Goal: Consume media (video, audio)

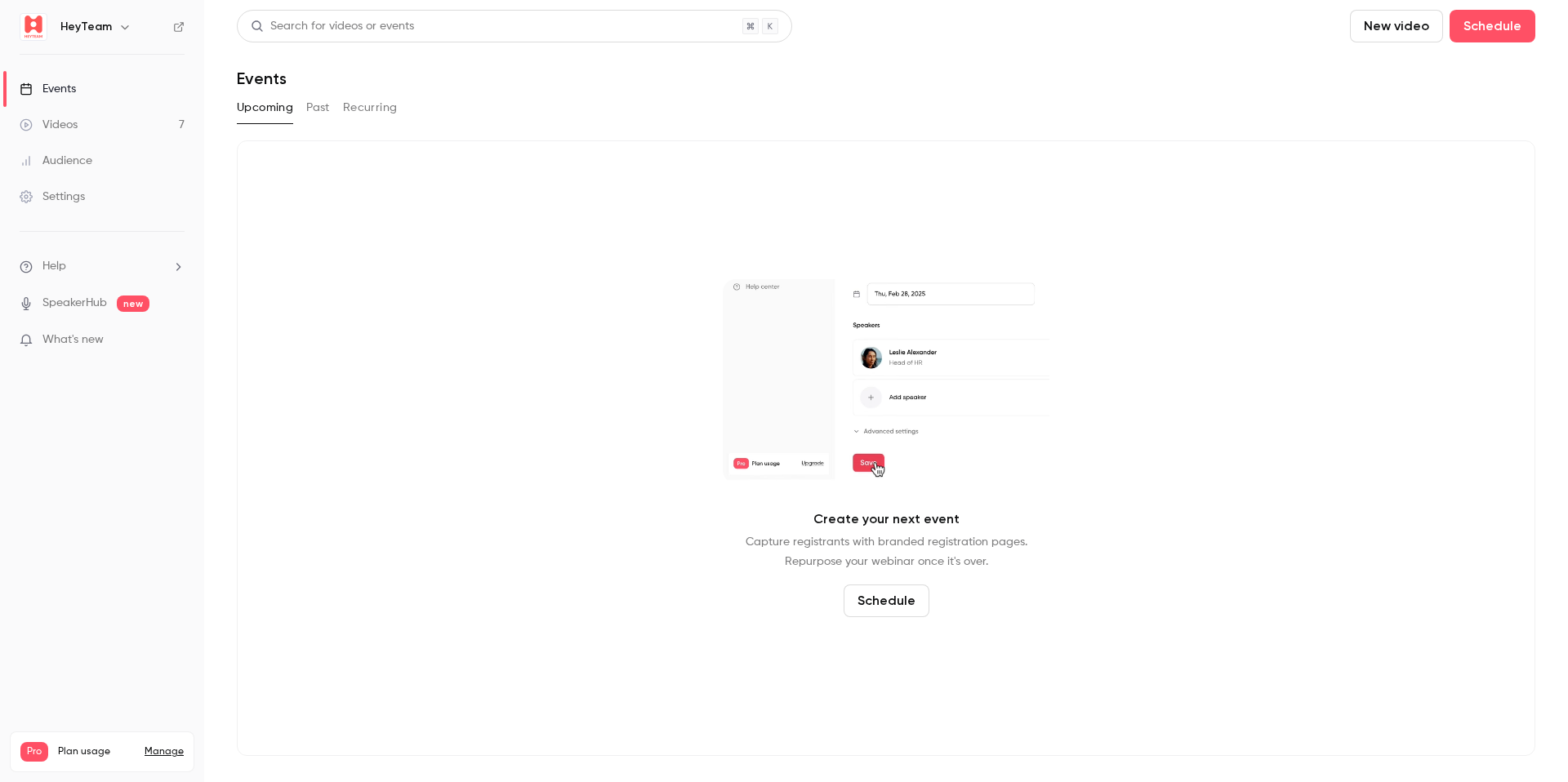
click at [110, 113] on link "Videos 7" at bounding box center [102, 125] width 204 height 36
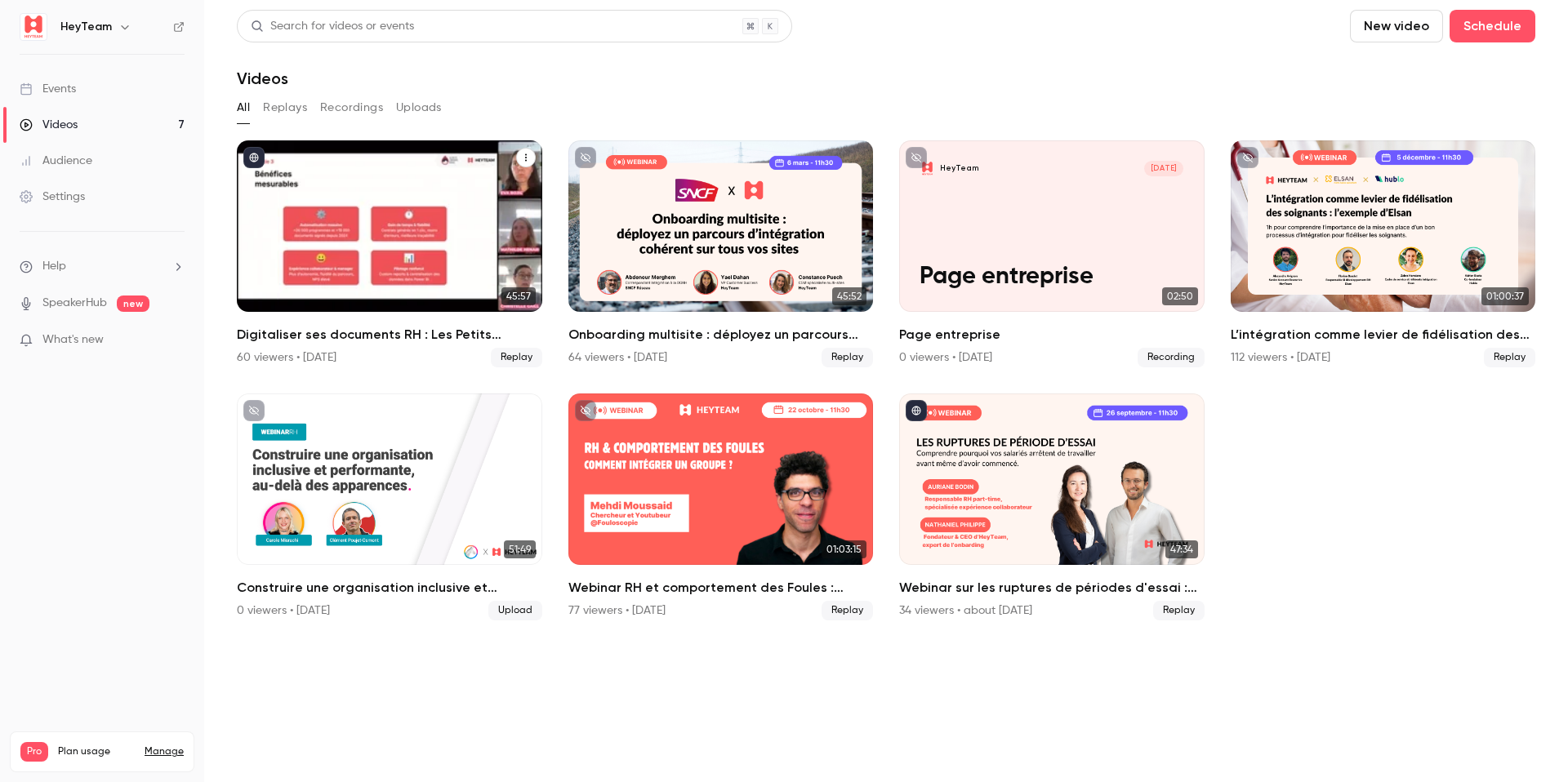
click at [448, 241] on div "Digitaliser ses documents RH : Les Petits Chaperons Rouges et leur expérience t…" at bounding box center [389, 226] width 306 height 172
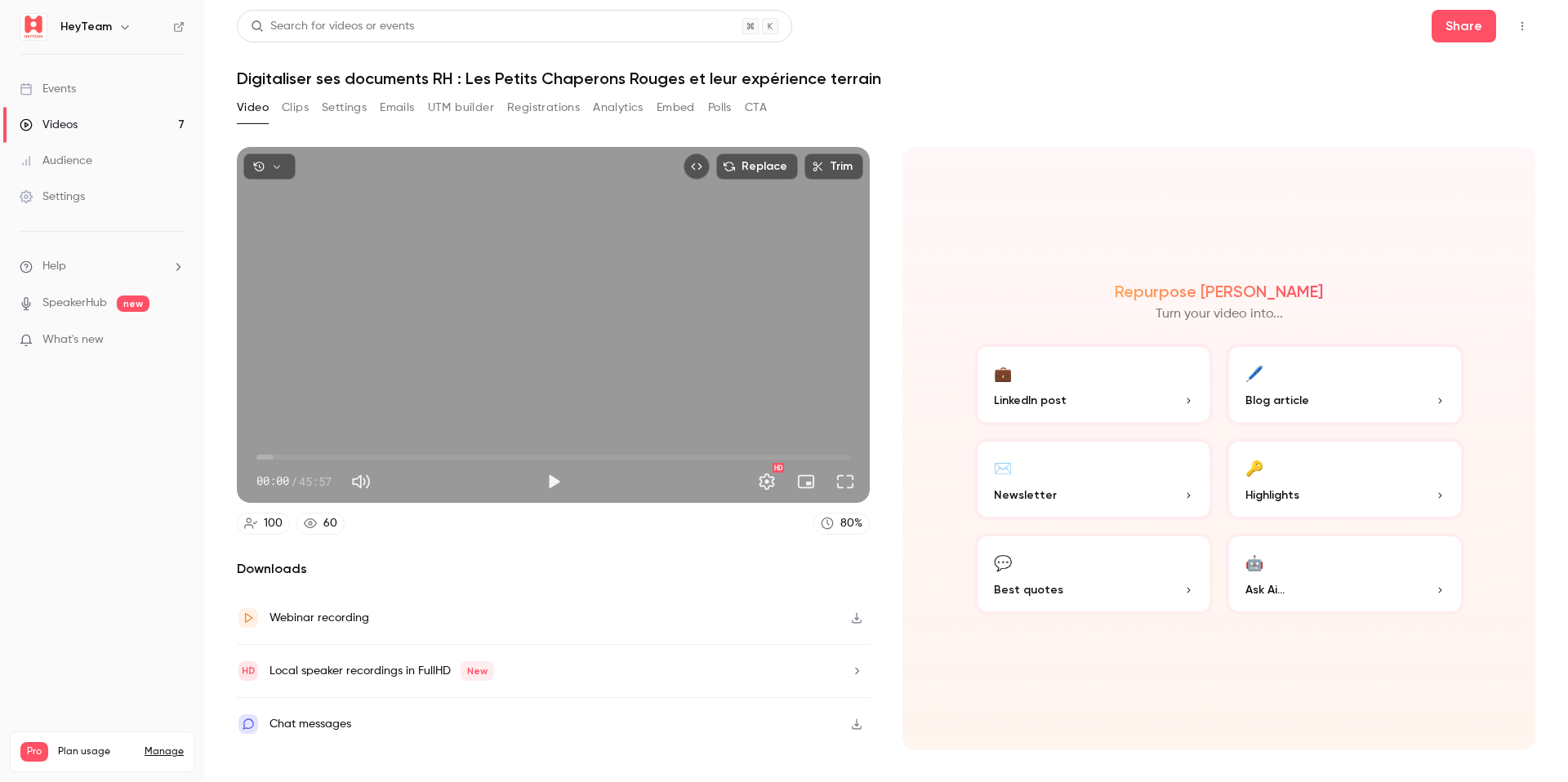
click at [307, 111] on button "Clips" at bounding box center [295, 107] width 27 height 27
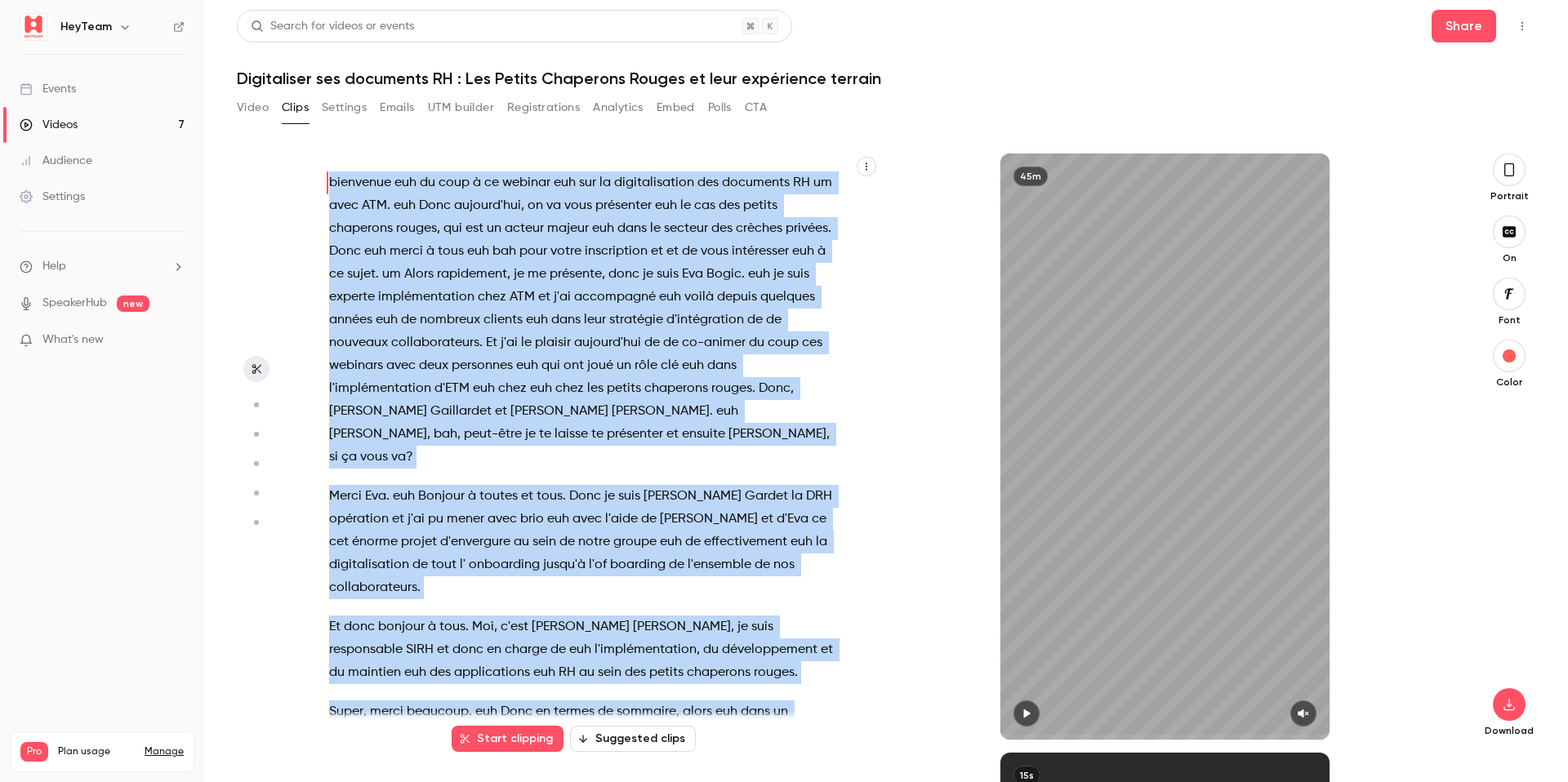
drag, startPoint x: 567, startPoint y: 675, endPoint x: 317, endPoint y: 177, distance: 557.2
click at [318, 177] on div "bienvenue euh du coup à ce webinar euh sur la digitalisation des documents RH u…" at bounding box center [589, 455] width 563 height 570
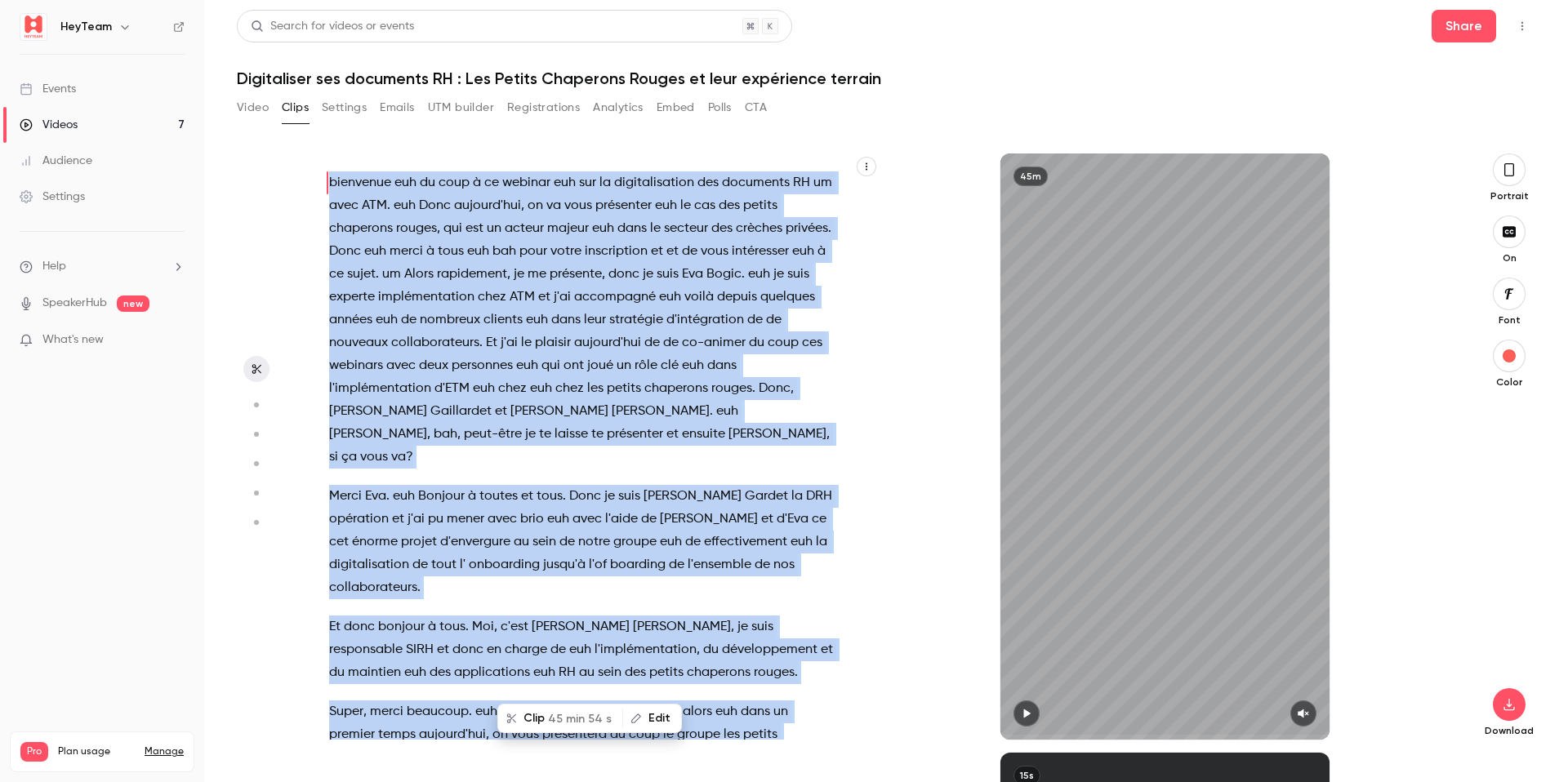
copy div "loremipsu dol si amet c ad elitsed doe tem in utlaboreetdolo mag aliquaeni AD m…"
